Goal: Obtain resource: Obtain resource

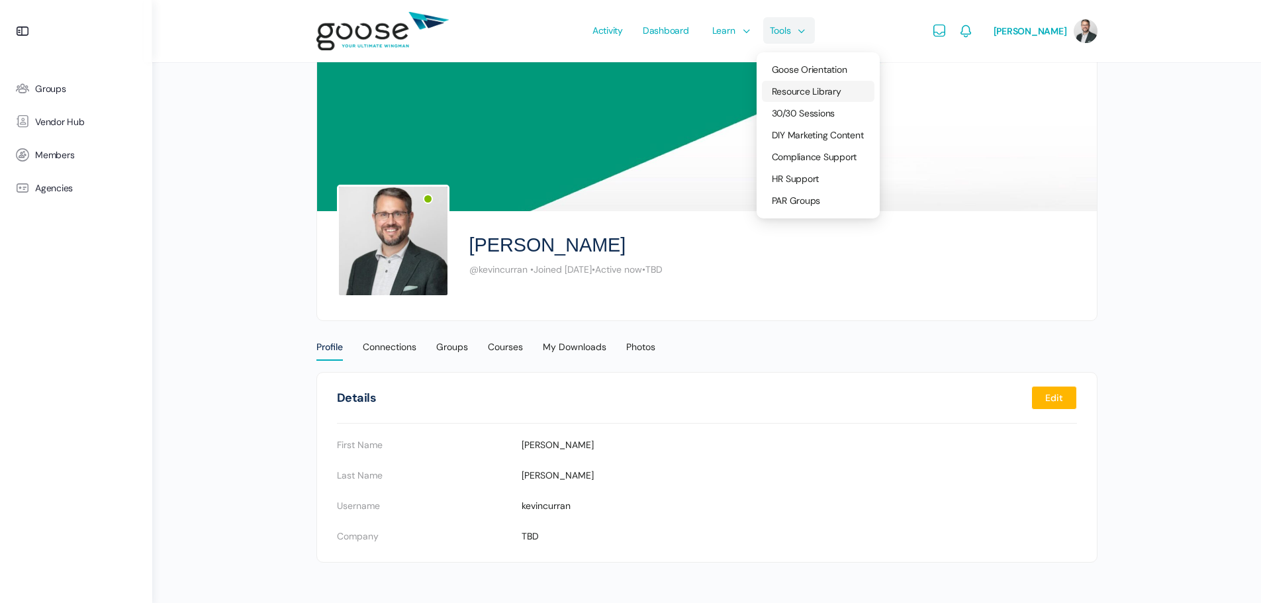
click at [803, 95] on span "Resource Library" at bounding box center [807, 91] width 70 height 12
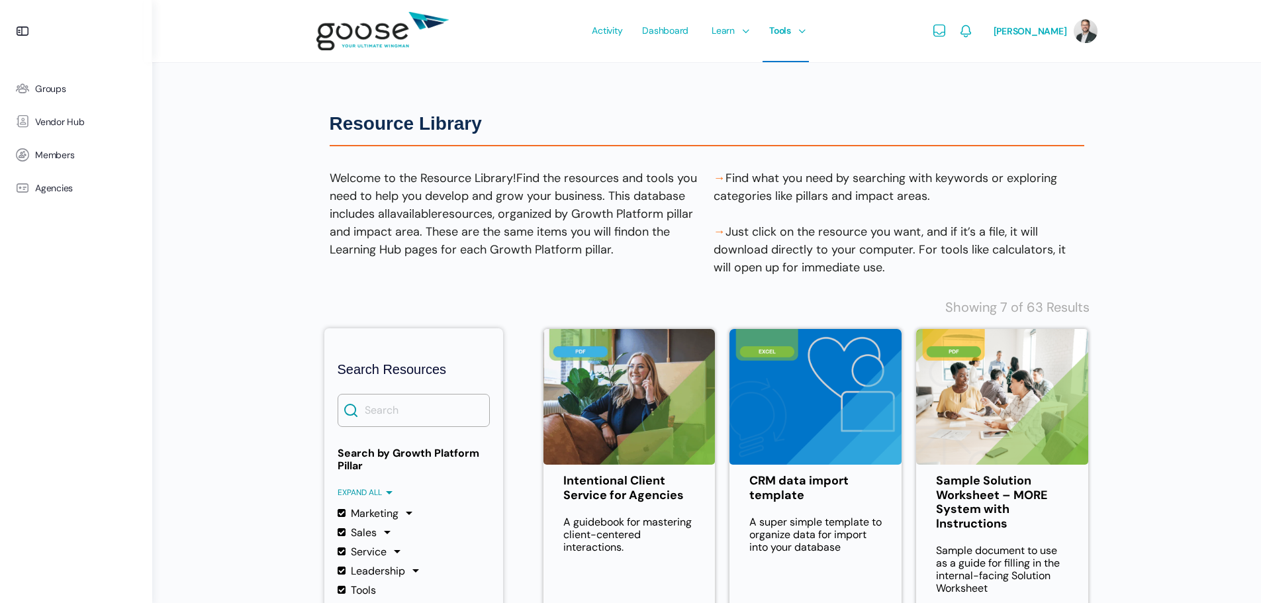
click at [402, 408] on e-page-transition at bounding box center [630, 301] width 1261 height 603
click at [393, 417] on input "Search" at bounding box center [414, 410] width 152 height 33
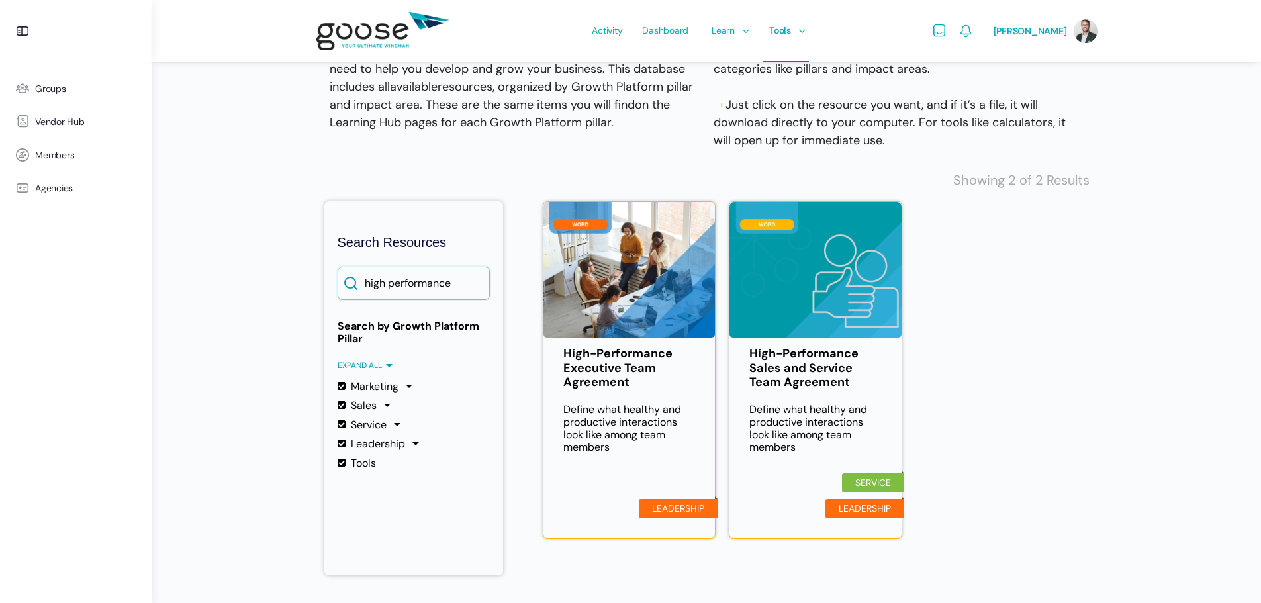
scroll to position [132, 0]
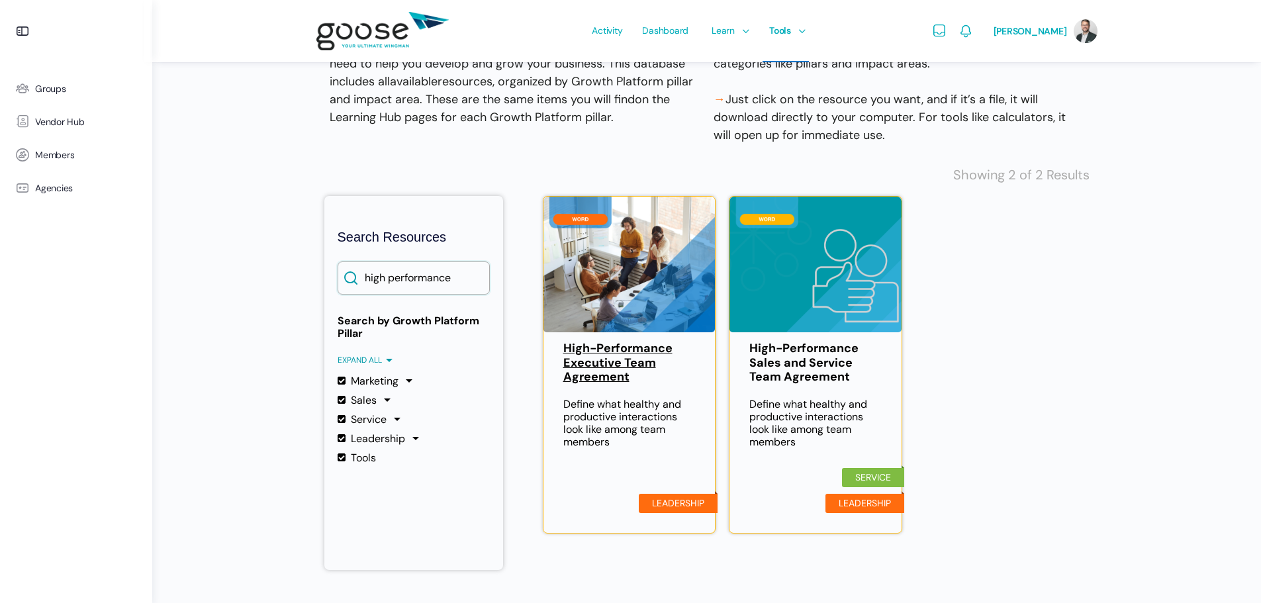
type input "high performance"
click at [616, 355] on link "High-Performance Executive Team Agreement" at bounding box center [629, 363] width 132 height 43
click at [800, 357] on link "High-Performance Sales and Service Team Agreement" at bounding box center [815, 363] width 132 height 43
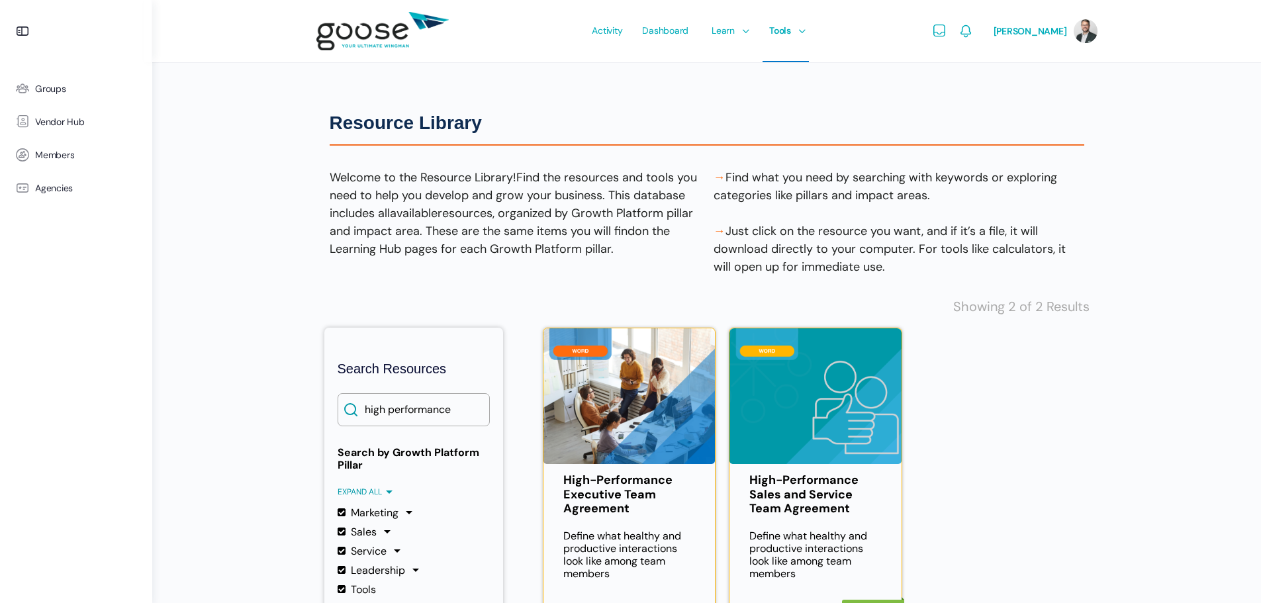
scroll to position [0, 0]
drag, startPoint x: 639, startPoint y: 548, endPoint x: 621, endPoint y: 463, distance: 87.2
click at [639, 547] on p "Define what healthy and productive interactions look like among team members" at bounding box center [629, 555] width 132 height 50
